Goal: Information Seeking & Learning: Learn about a topic

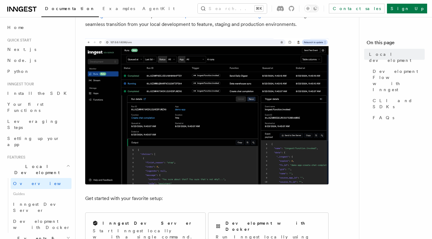
scroll to position [136, 0]
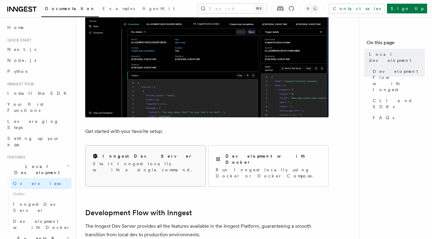
click at [143, 153] on div "Inngest Dev Server" at bounding box center [145, 156] width 105 height 6
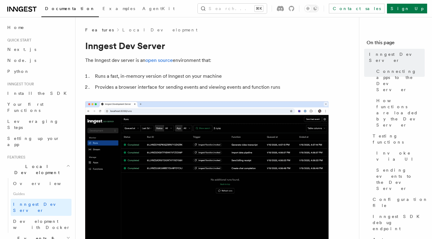
drag, startPoint x: 162, startPoint y: 165, endPoint x: 91, endPoint y: 165, distance: 70.9
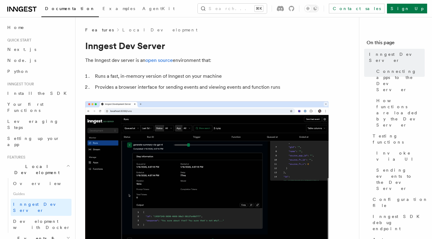
copy span "npx inngest-cli@latest dev"
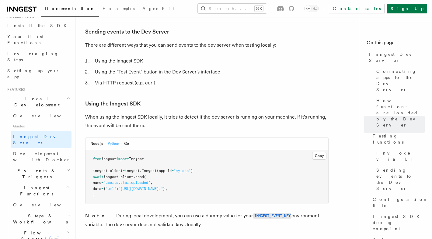
scroll to position [80, 0]
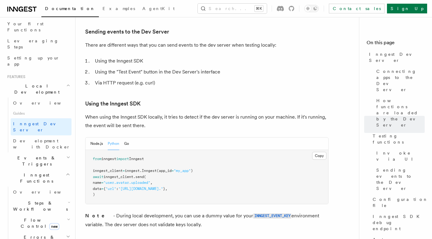
click at [37, 234] on span "Errors & Retries" at bounding box center [38, 240] width 55 height 12
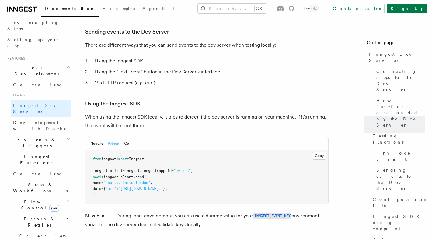
scroll to position [102, 0]
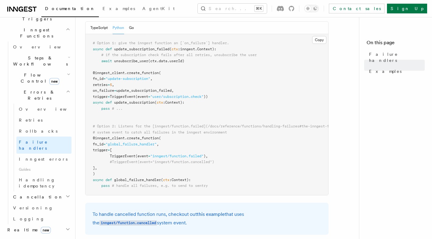
scroll to position [130, 0]
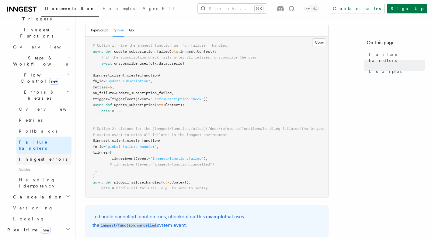
click at [49, 153] on link "Inngest errors" at bounding box center [43, 158] width 55 height 11
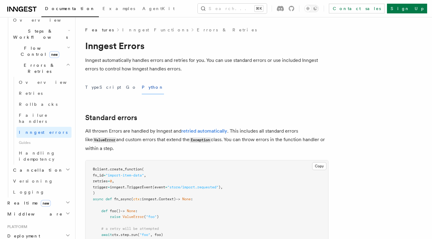
scroll to position [222, 0]
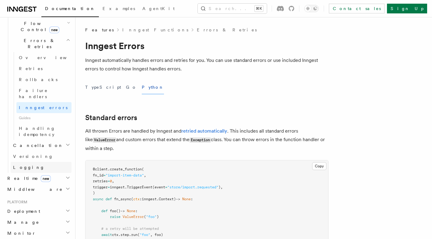
click at [34, 162] on link "Logging" at bounding box center [41, 167] width 61 height 11
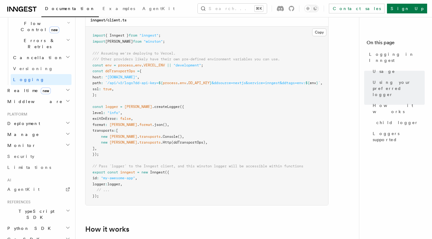
scroll to position [416, 0]
